Goal: Information Seeking & Learning: Learn about a topic

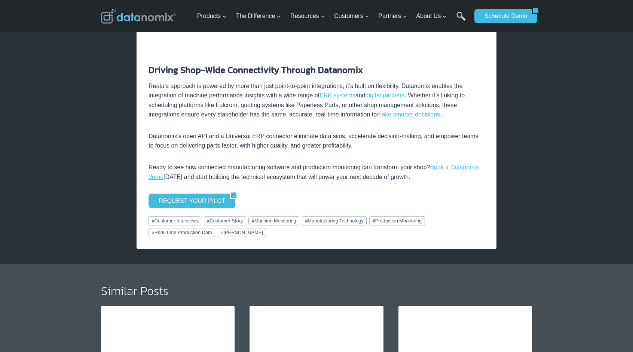
scroll to position [1679, 0]
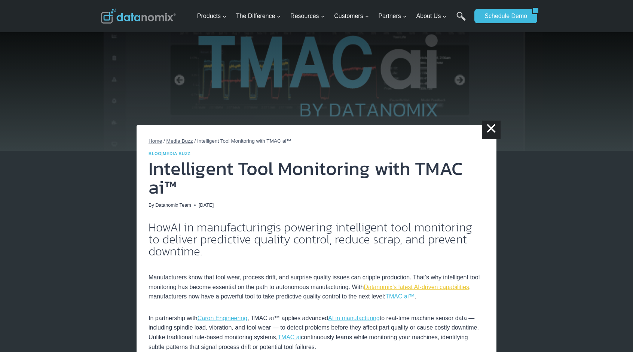
click at [420, 285] on link "Datanomix’s latest AI-driven capabilities" at bounding box center [417, 287] width 106 height 6
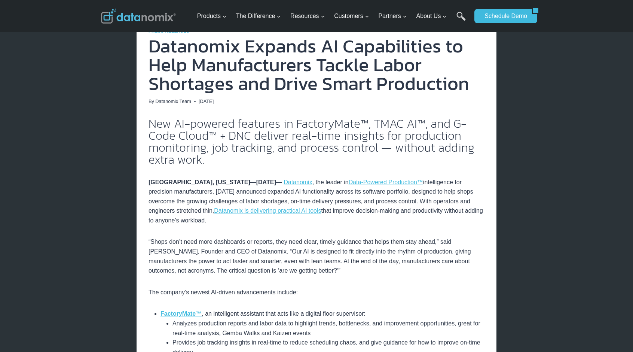
scroll to position [13, 0]
